Goal: Find specific page/section: Find specific page/section

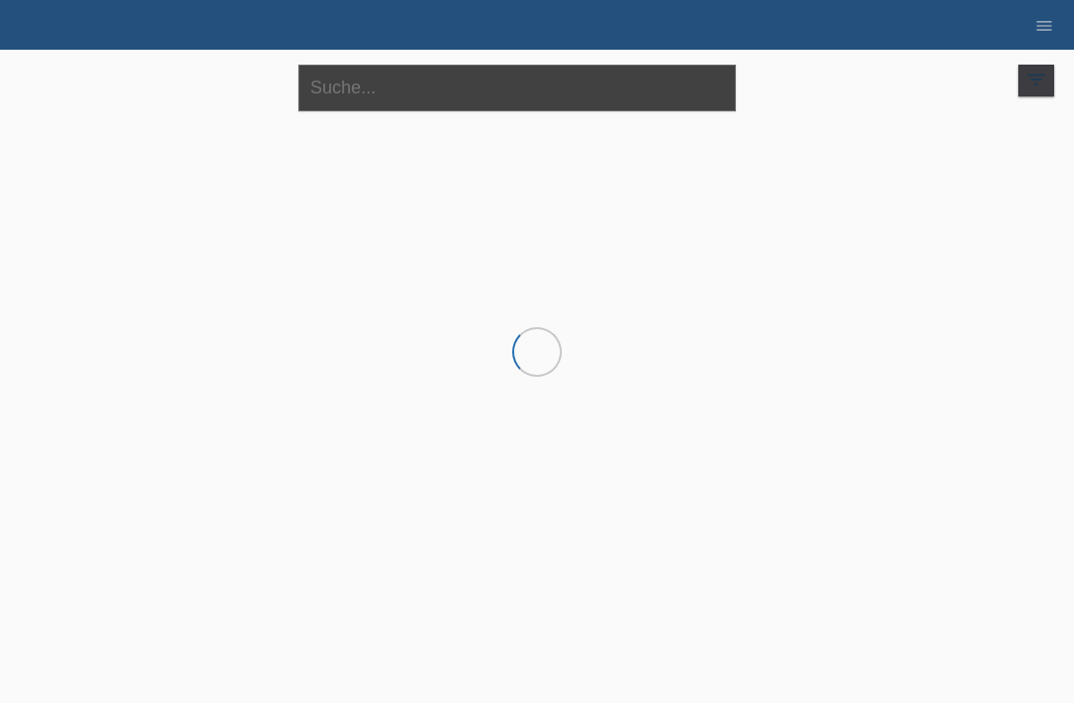
click at [546, 77] on input "text" at bounding box center [516, 88] width 437 height 47
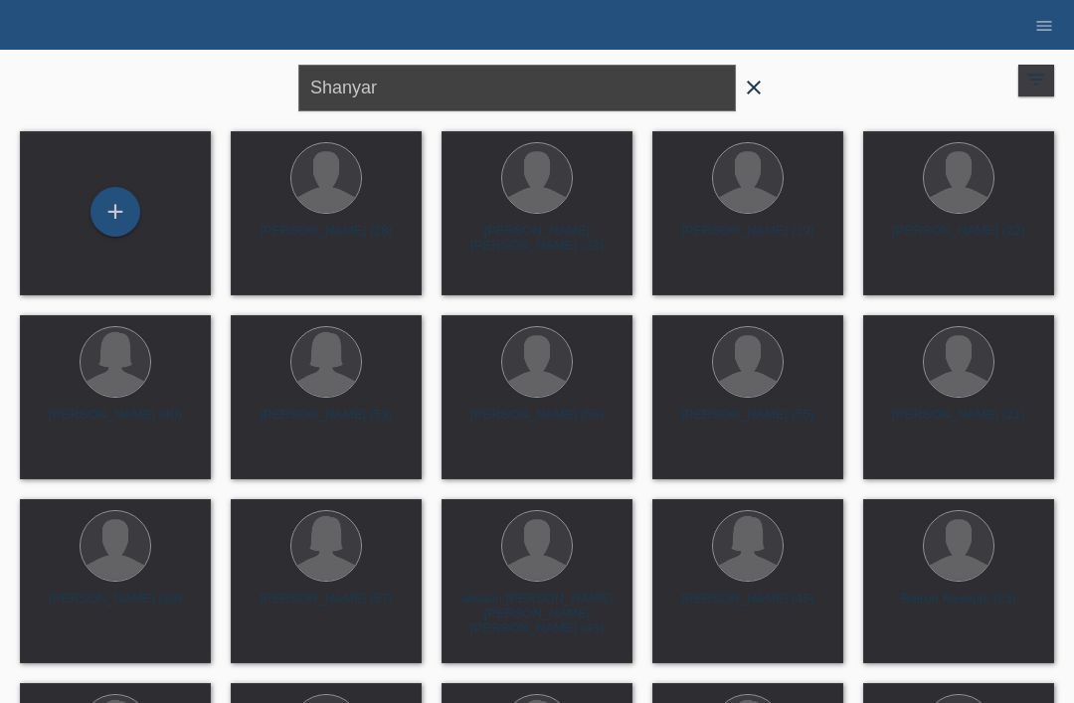
type input "Shanyar"
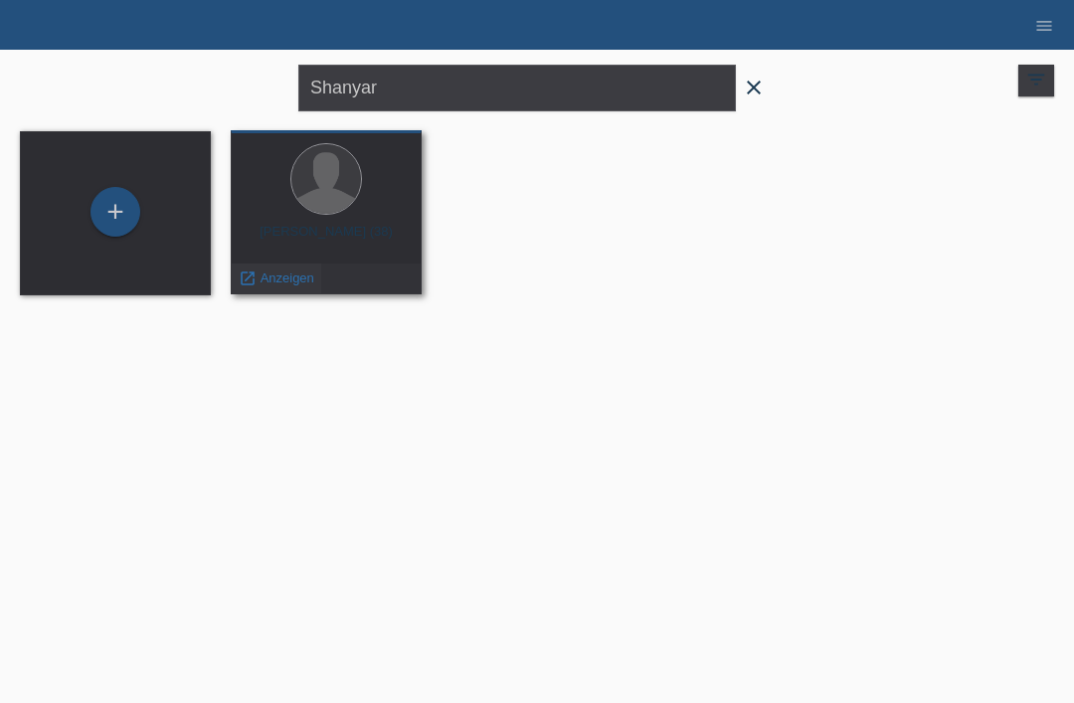
click at [277, 285] on span "Anzeigen" at bounding box center [287, 277] width 54 height 15
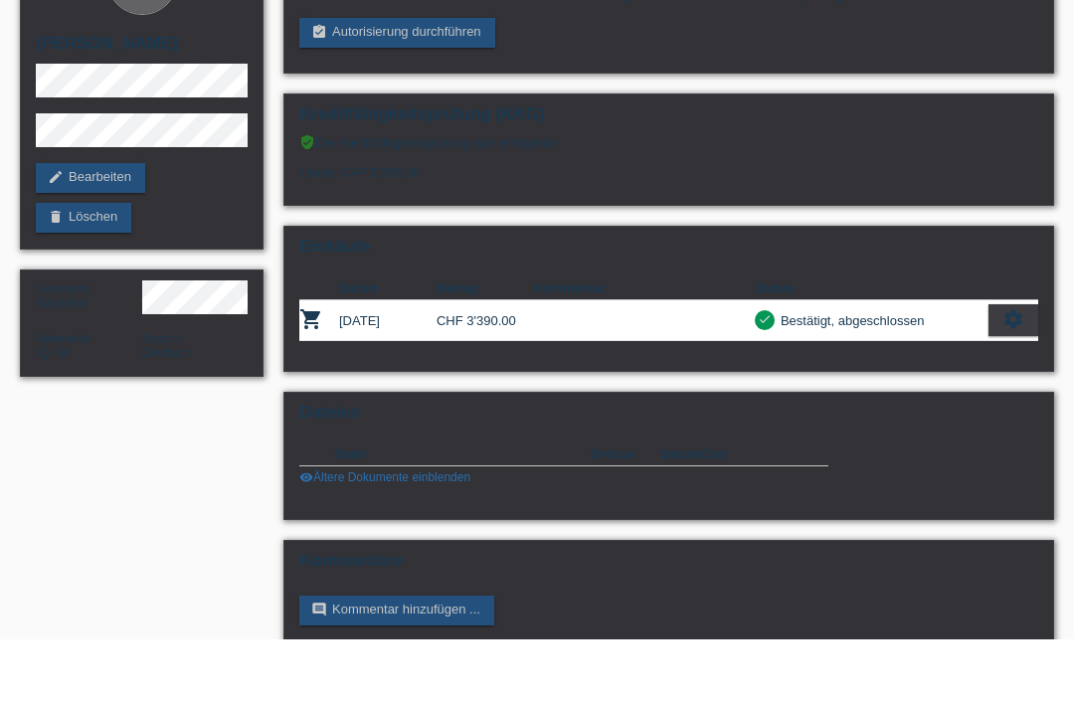
scroll to position [62, 0]
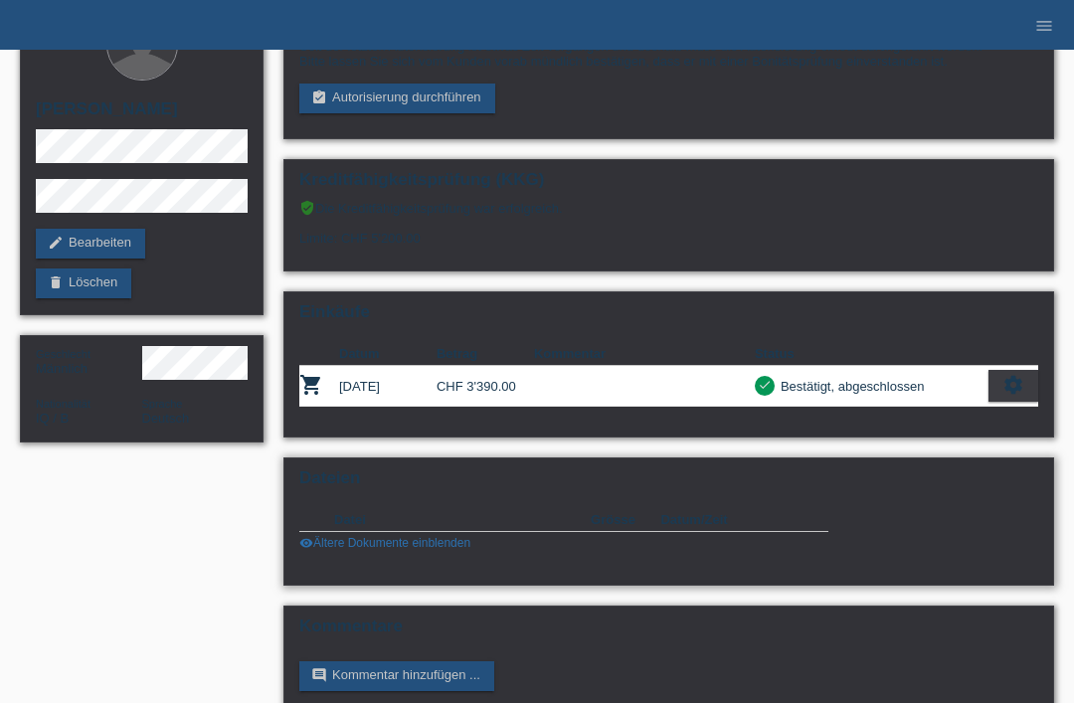
click at [360, 550] on link "visibility Ältere Dokumente einblenden" at bounding box center [384, 543] width 171 height 14
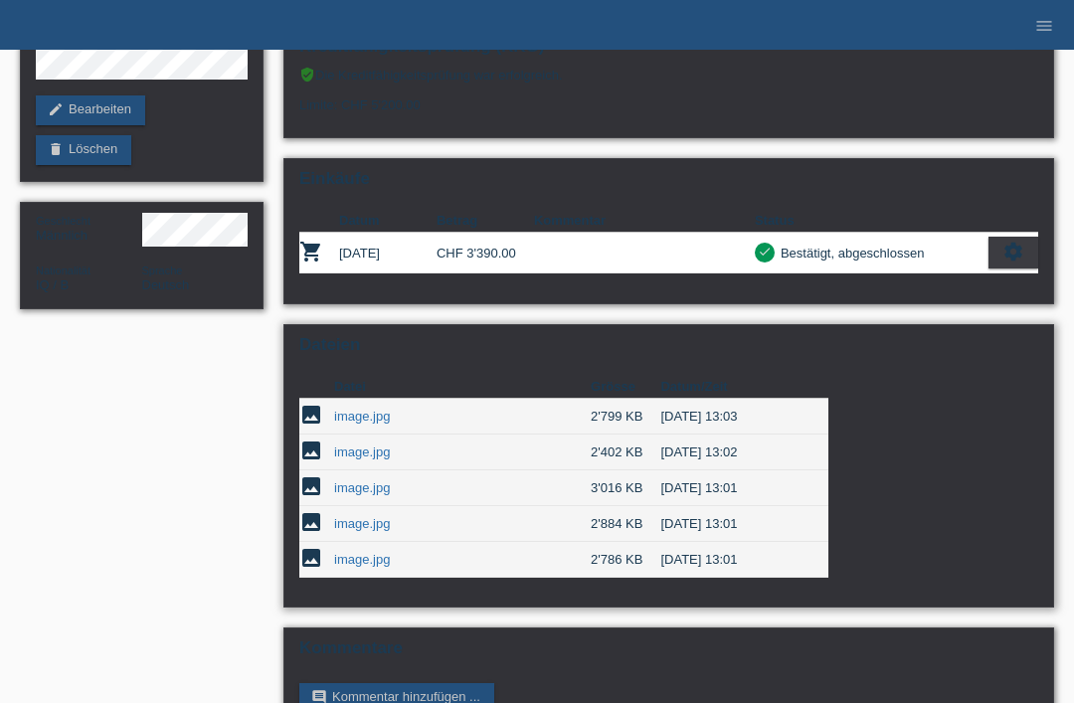
scroll to position [220, 0]
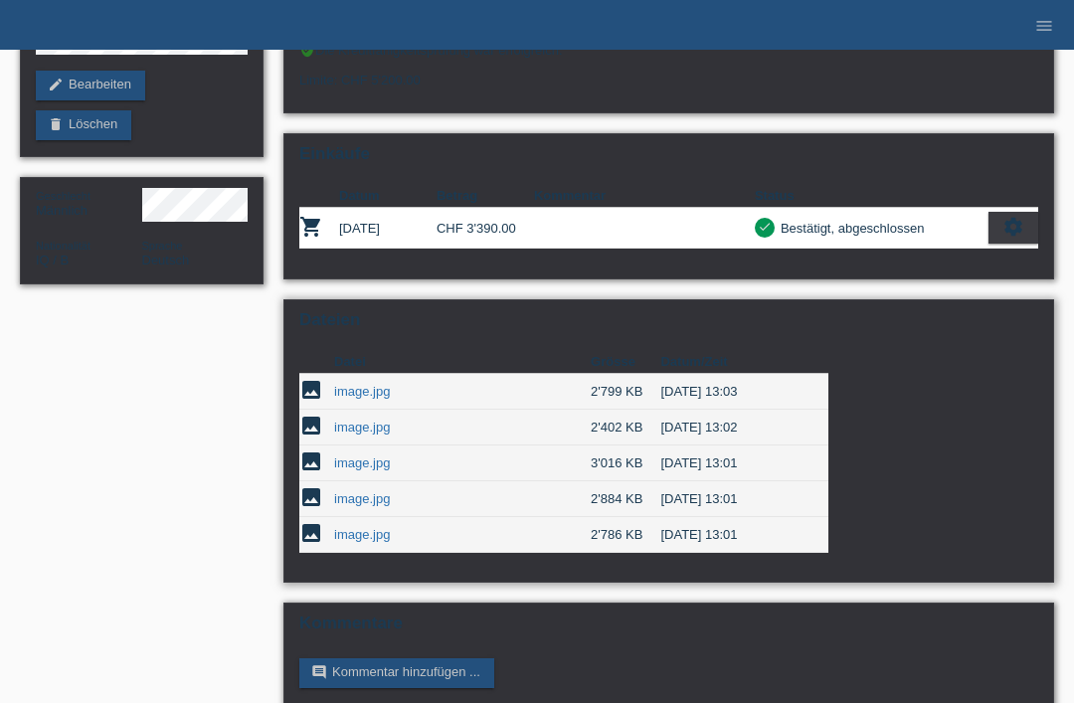
click at [366, 470] on link "image.jpg" at bounding box center [362, 462] width 56 height 15
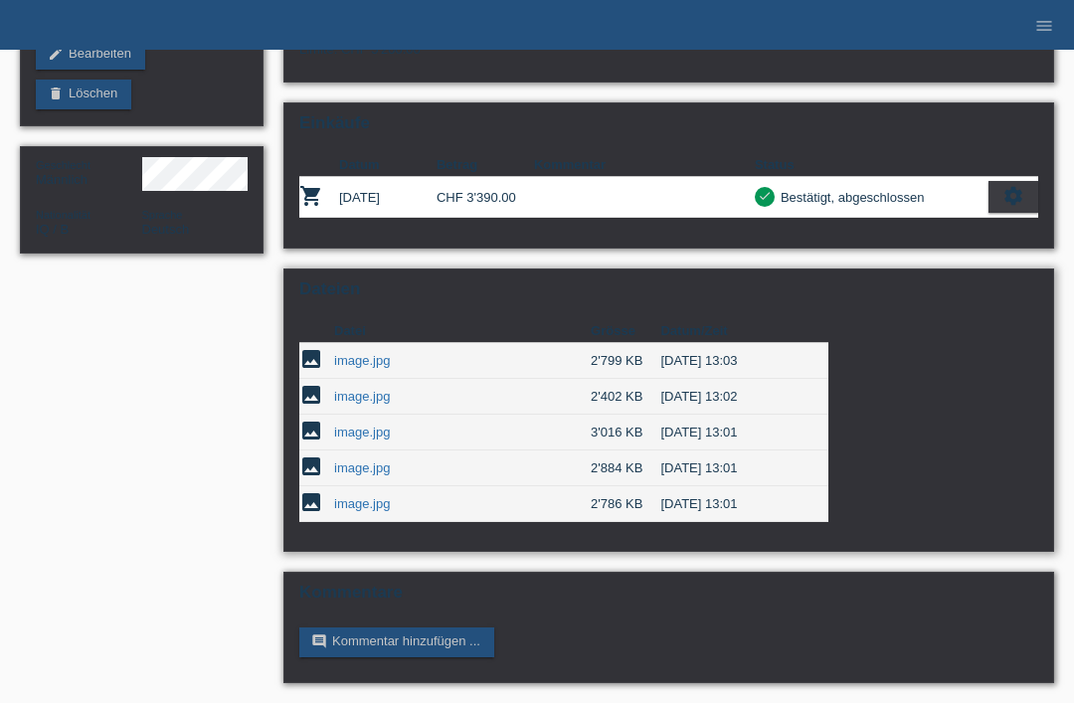
click at [371, 466] on link "image.jpg" at bounding box center [362, 467] width 56 height 15
click at [361, 496] on link "image.jpg" at bounding box center [362, 503] width 56 height 15
click at [361, 356] on link "image.jpg" at bounding box center [362, 360] width 56 height 15
click at [372, 389] on link "image.jpg" at bounding box center [362, 396] width 56 height 15
click at [368, 424] on link "image.jpg" at bounding box center [362, 431] width 56 height 15
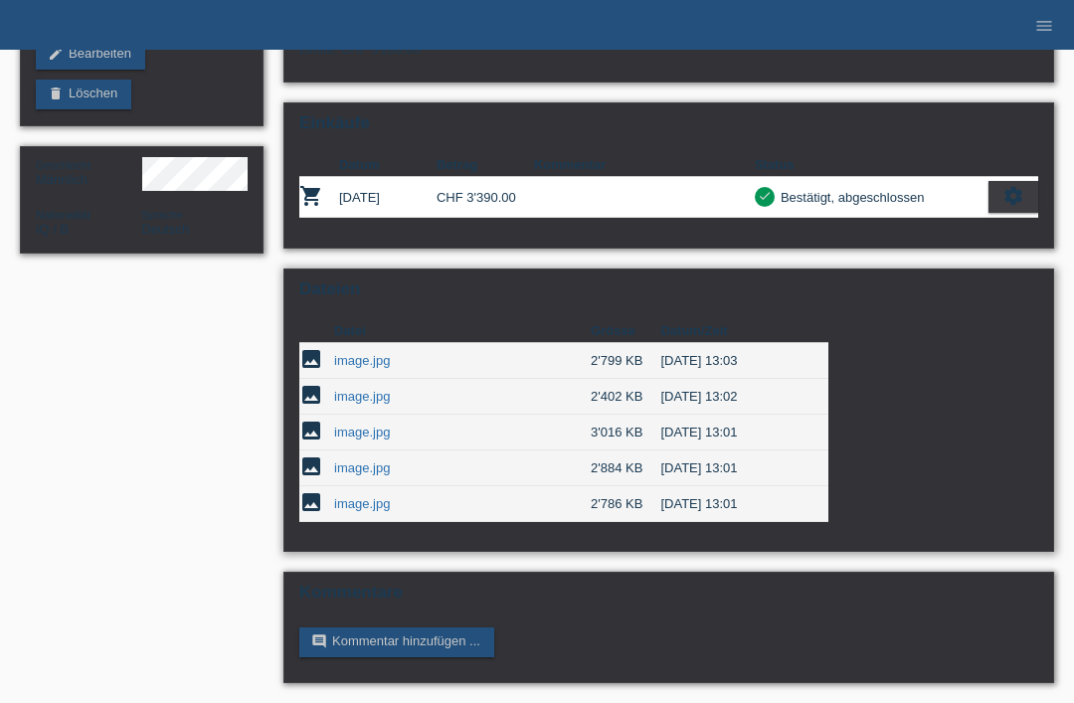
click at [361, 460] on link "image.jpg" at bounding box center [362, 467] width 56 height 15
click at [369, 389] on link "image.jpg" at bounding box center [362, 396] width 56 height 15
click at [354, 389] on link "image.jpg" at bounding box center [362, 396] width 56 height 15
click at [359, 461] on link "image.jpg" at bounding box center [362, 467] width 56 height 15
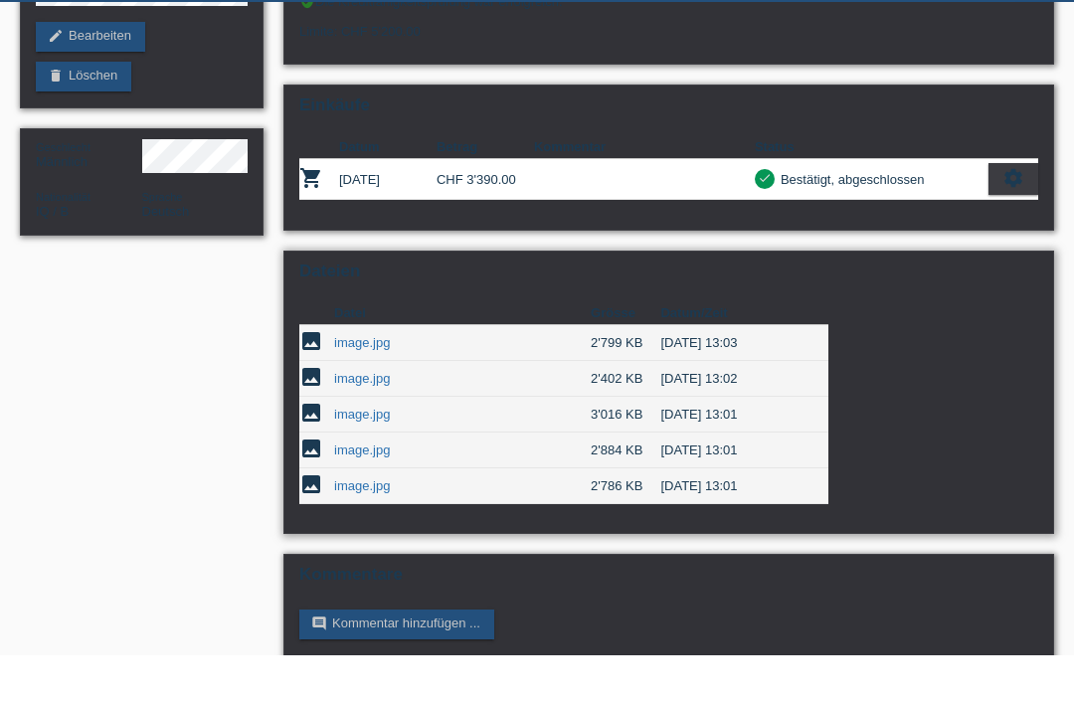
scroll to position [220, 0]
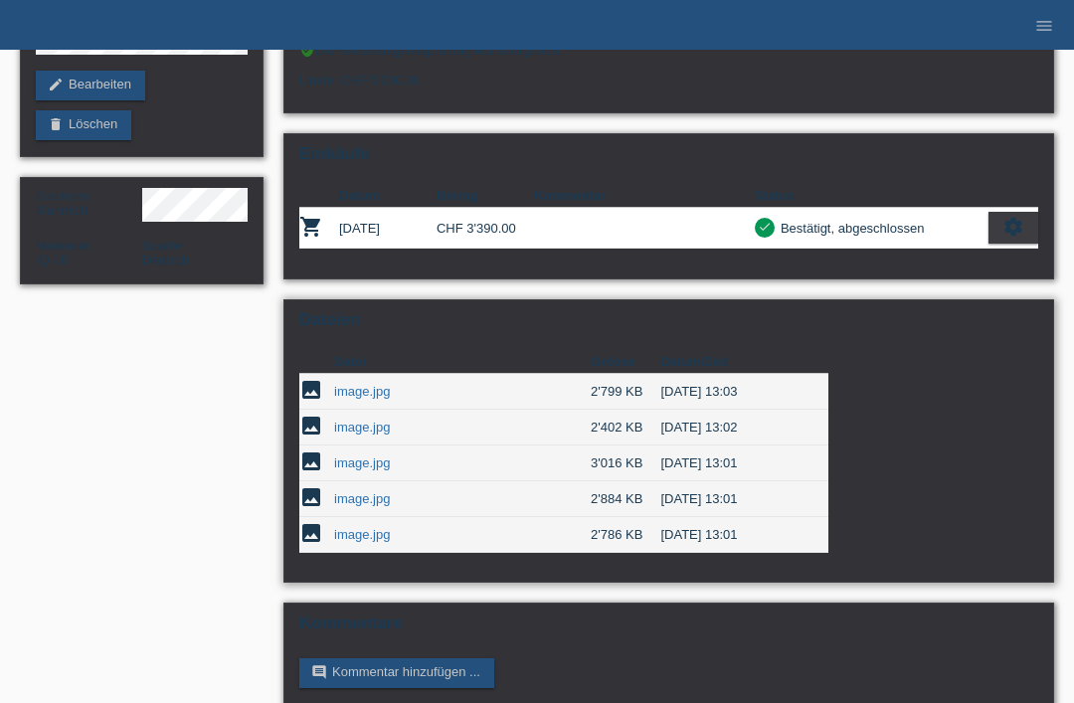
click at [358, 542] on link "image.jpg" at bounding box center [362, 534] width 56 height 15
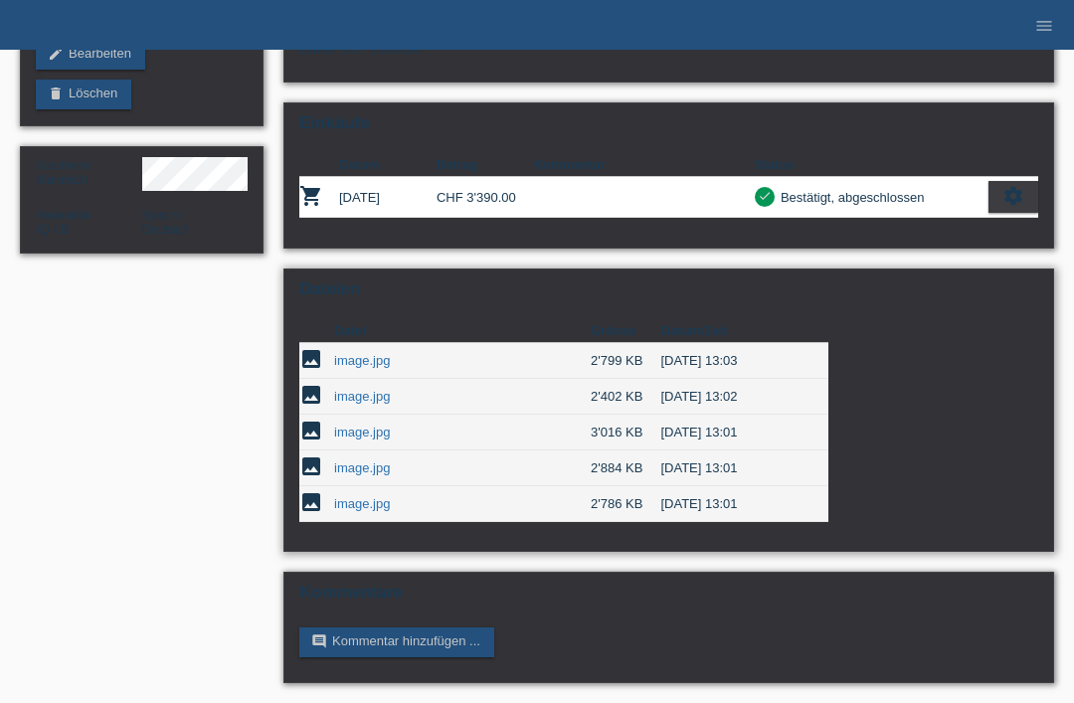
click at [342, 460] on link "image.jpg" at bounding box center [362, 467] width 56 height 15
click at [361, 389] on link "image.jpg" at bounding box center [362, 396] width 56 height 15
click at [348, 424] on link "image.jpg" at bounding box center [362, 431] width 56 height 15
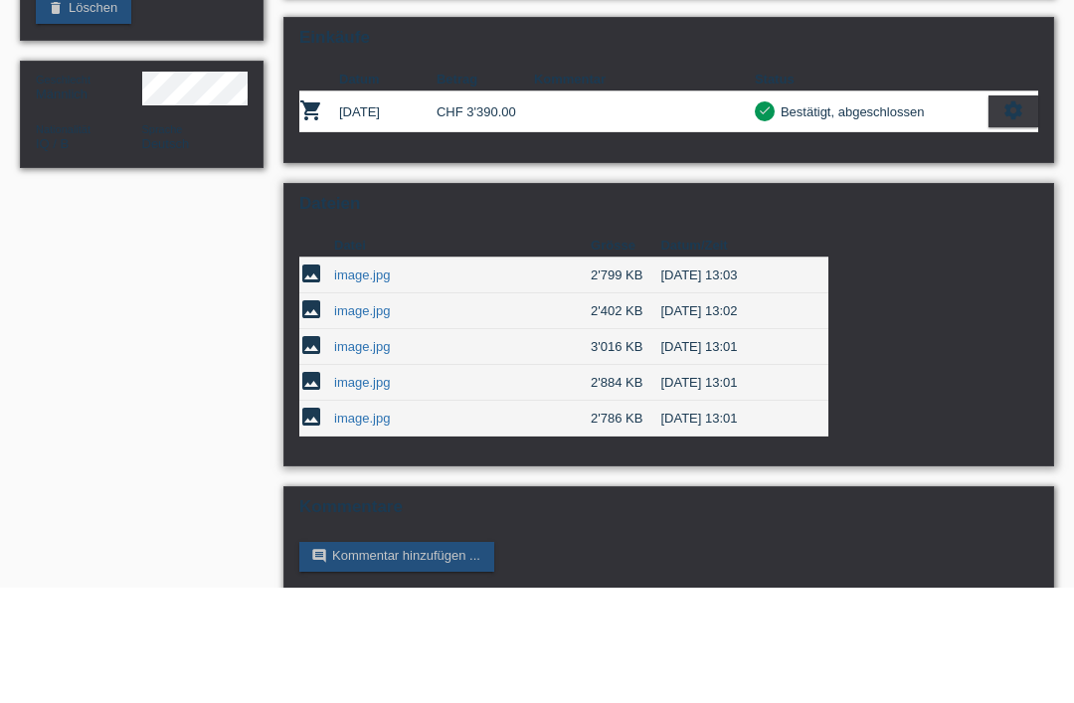
scroll to position [220, 0]
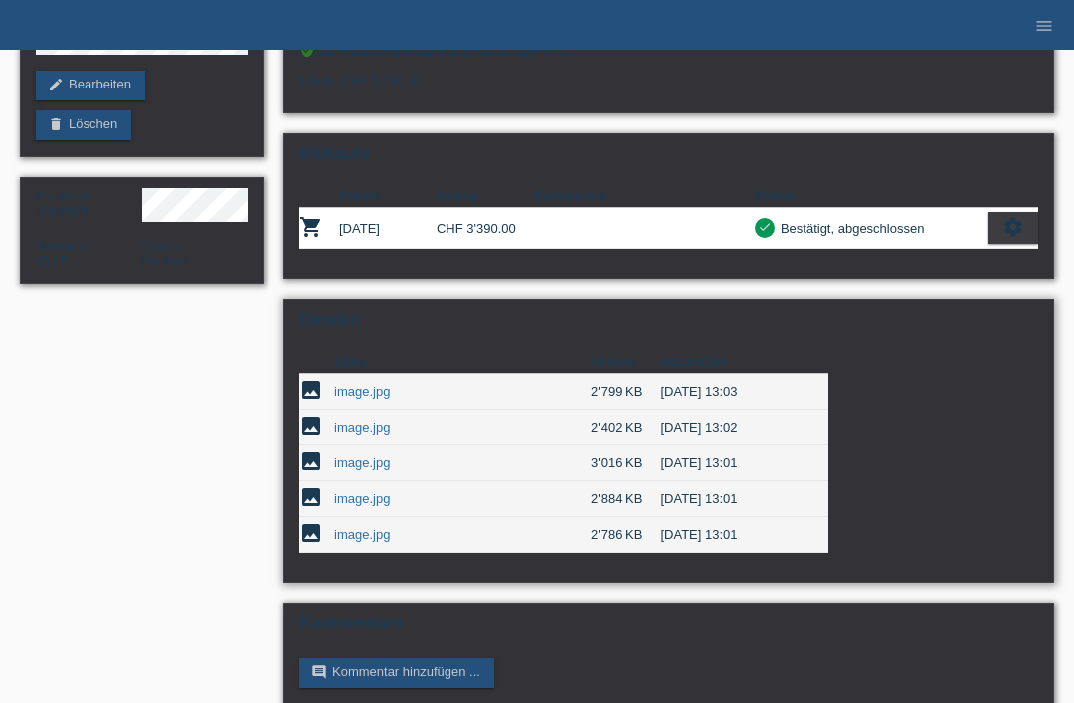
click at [354, 470] on link "image.jpg" at bounding box center [362, 462] width 56 height 15
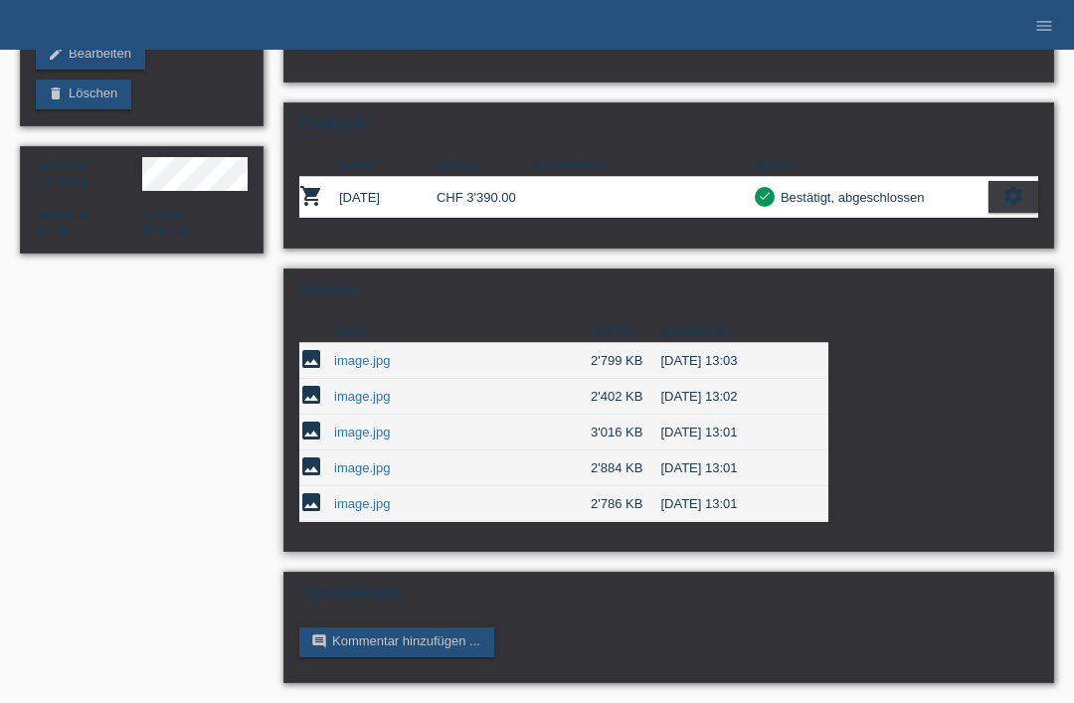
click at [354, 460] on link "image.jpg" at bounding box center [362, 467] width 56 height 15
click at [353, 389] on link "image.jpg" at bounding box center [362, 396] width 56 height 15
click at [355, 460] on link "image.jpg" at bounding box center [362, 467] width 56 height 15
click at [345, 460] on link "image.jpg" at bounding box center [362, 467] width 56 height 15
click at [356, 424] on link "image.jpg" at bounding box center [362, 431] width 56 height 15
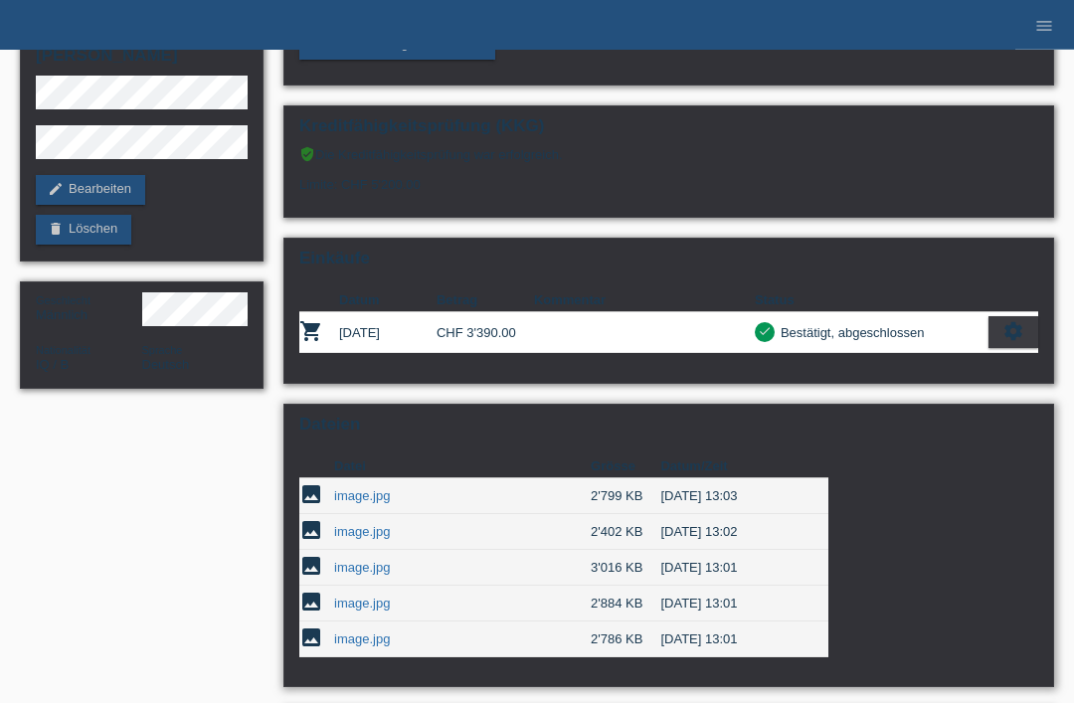
scroll to position [0, 0]
